Goal: Information Seeking & Learning: Learn about a topic

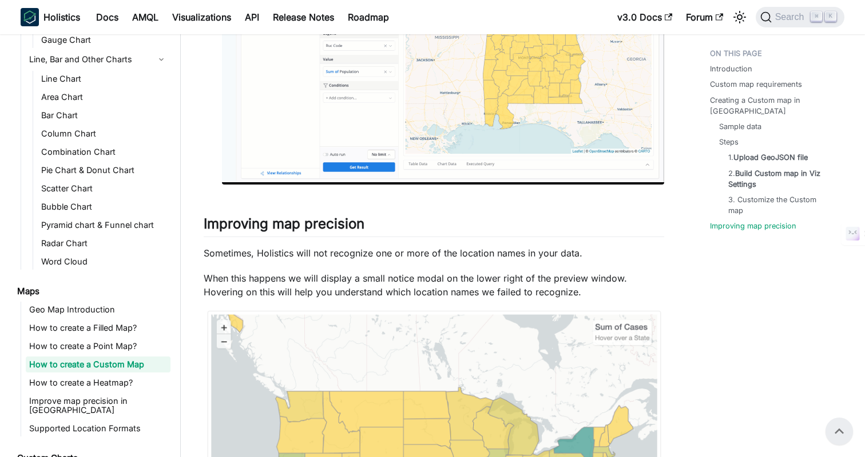
scroll to position [4442, 0]
